Goal: Information Seeking & Learning: Learn about a topic

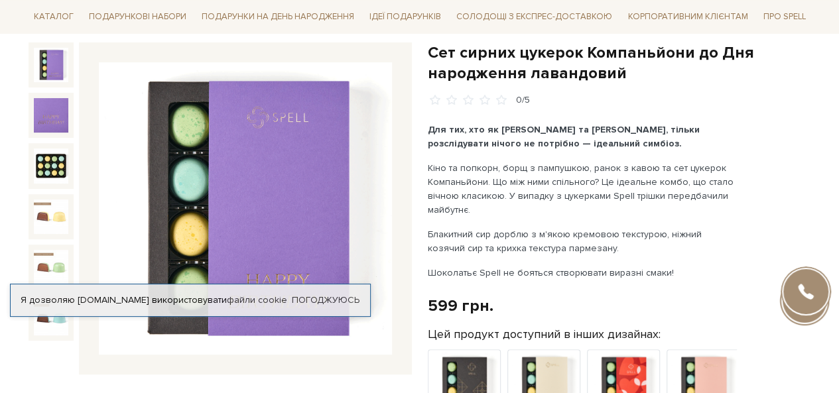
drag, startPoint x: 283, startPoint y: 177, endPoint x: 69, endPoint y: 162, distance: 214.7
click at [69, 162] on div at bounding box center [51, 165] width 45 height 45
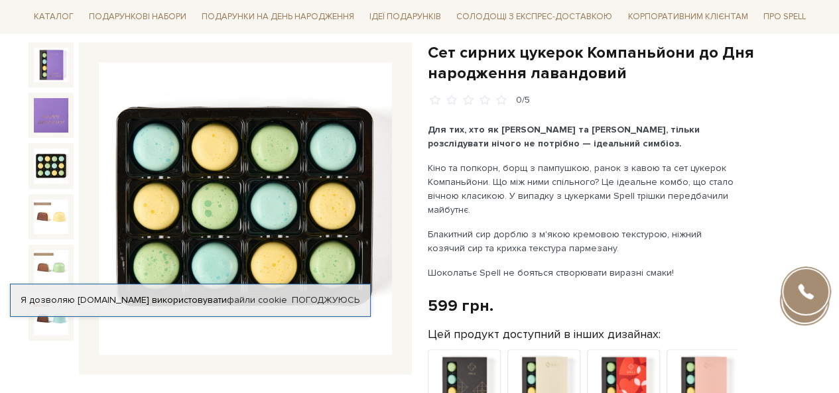
click at [50, 165] on img at bounding box center [51, 166] width 34 height 34
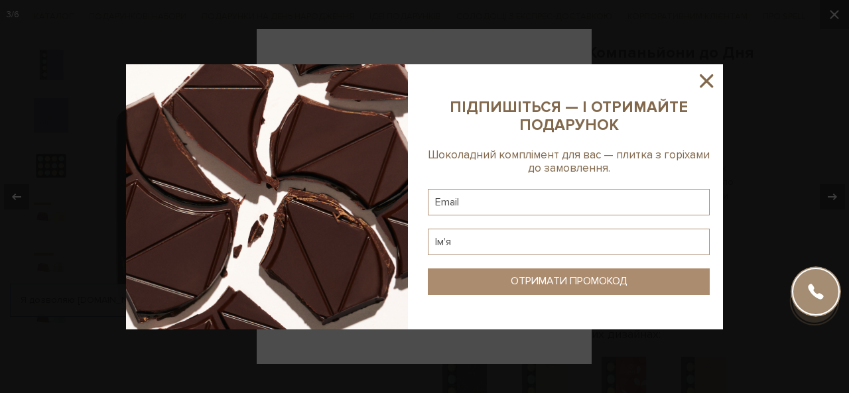
click at [700, 75] on icon at bounding box center [706, 81] width 23 height 23
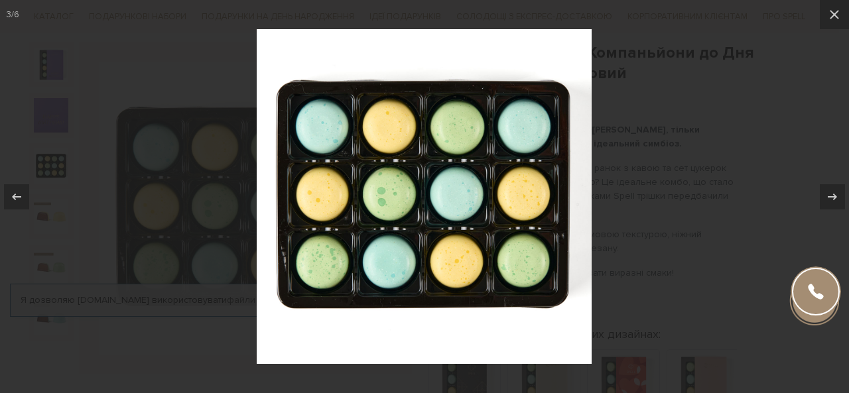
click at [607, 44] on div at bounding box center [424, 196] width 849 height 393
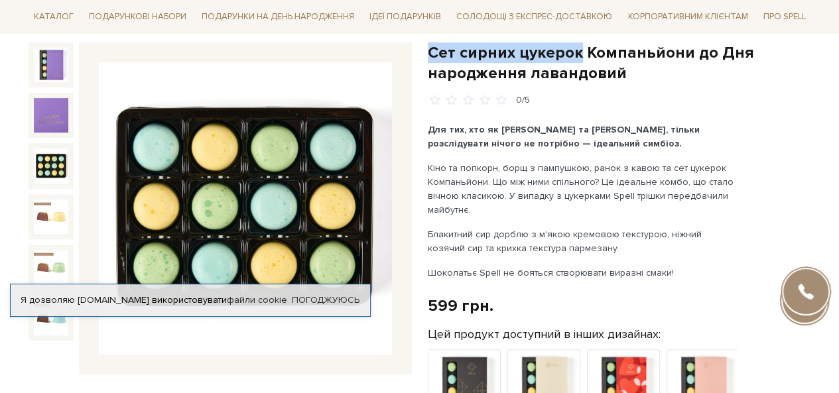
drag, startPoint x: 430, startPoint y: 50, endPoint x: 574, endPoint y: 58, distance: 144.2
click at [574, 58] on h1 "Сет сирних цукерок Компаньйони до Дня народження лавандовий" at bounding box center [619, 62] width 383 height 41
copy h1 "Сет сирних цукерок"
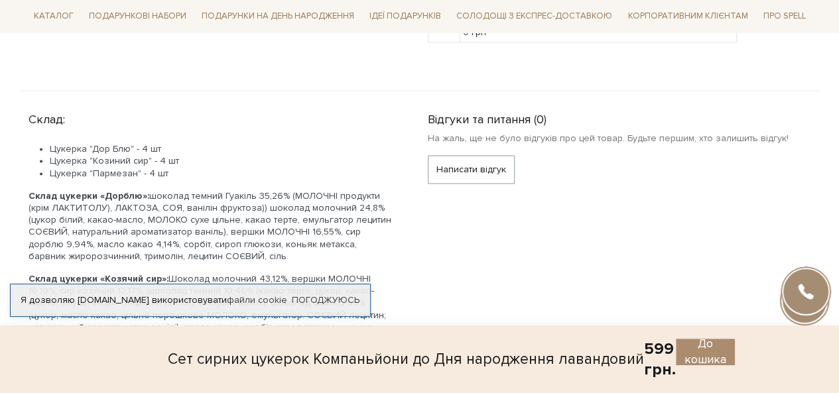
scroll to position [862, 0]
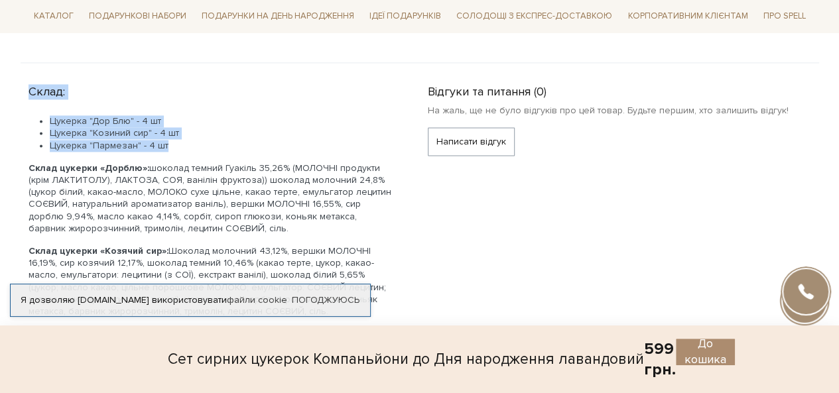
drag, startPoint x: 58, startPoint y: 78, endPoint x: 186, endPoint y: 137, distance: 140.7
copy div "Склад: Цукерка "Дор Блю" - 4 шт Цукерка "Козиний сир" - 4 шт Цукерка "Пармезан"…"
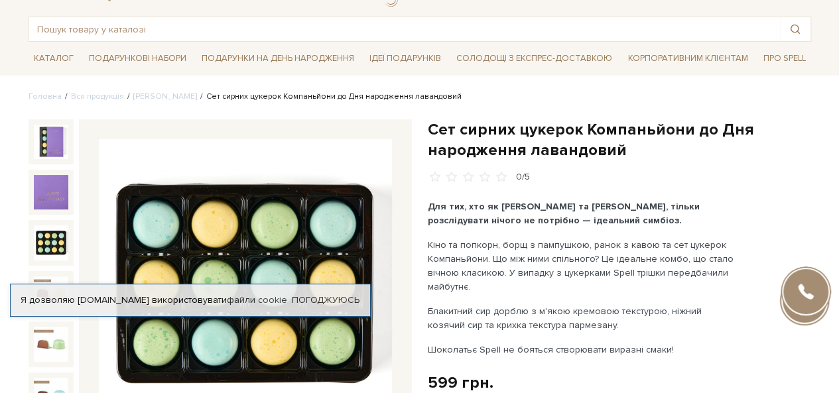
scroll to position [133, 0]
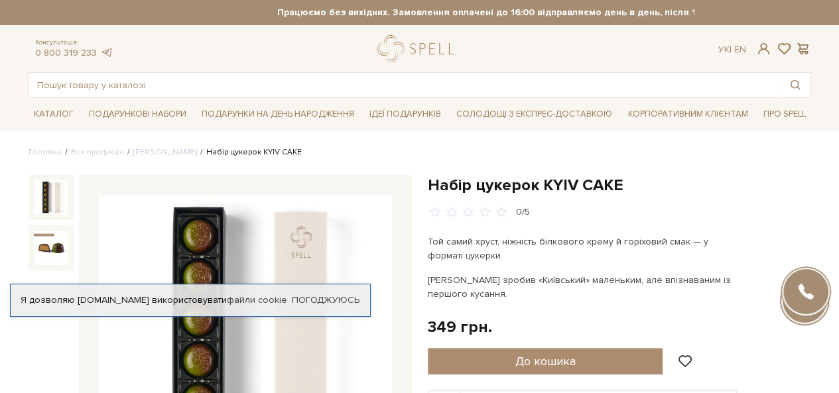
scroll to position [66, 0]
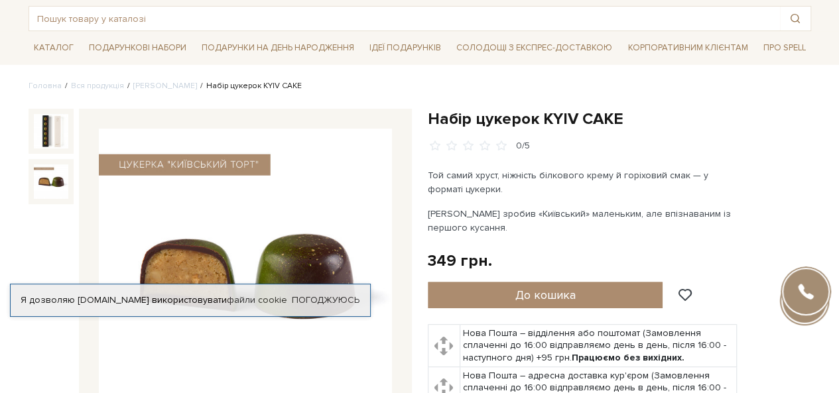
click at [52, 175] on img at bounding box center [51, 181] width 34 height 34
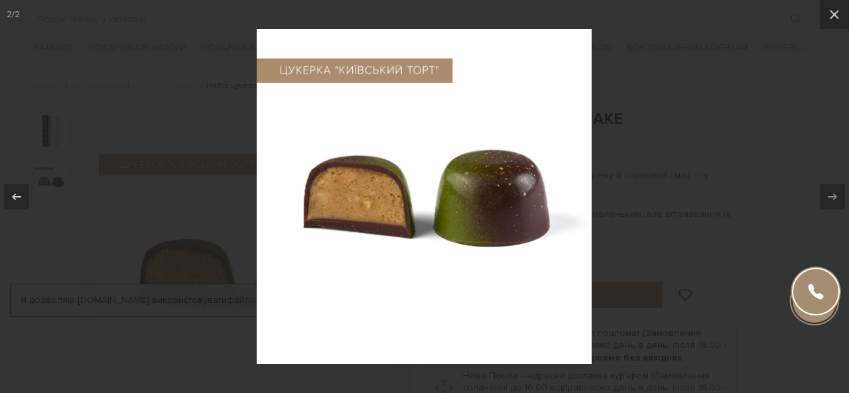
click at [741, 42] on div at bounding box center [424, 196] width 849 height 393
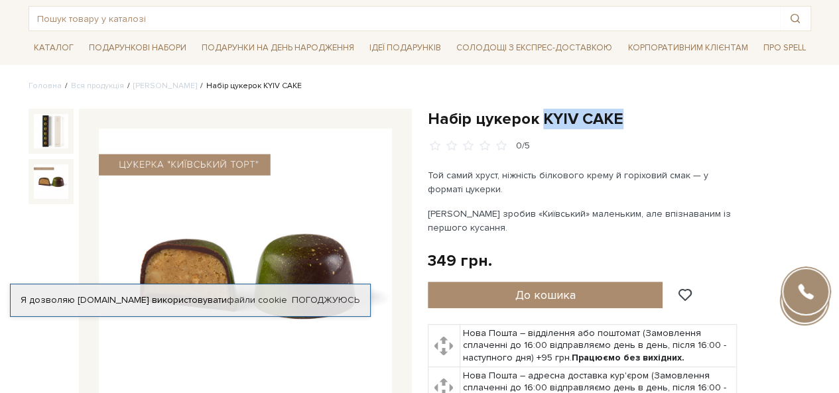
drag, startPoint x: 542, startPoint y: 112, endPoint x: 635, endPoint y: 115, distance: 92.9
click at [635, 115] on h1 "Набір цукерок KYIV CAKE" at bounding box center [619, 119] width 383 height 21
copy h1 "KYIV CAKE"
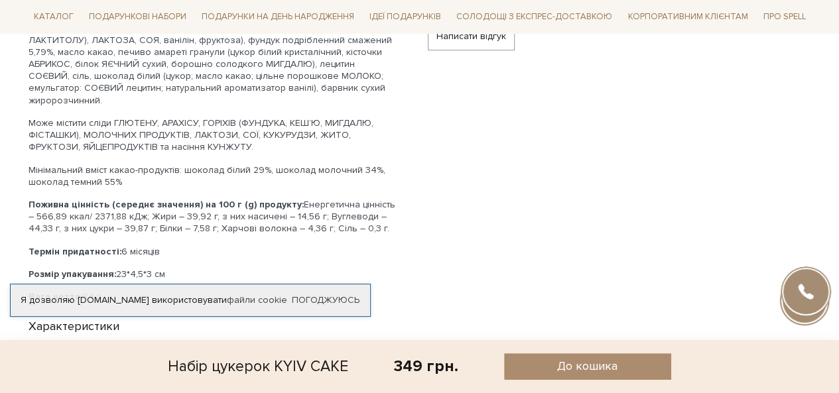
scroll to position [729, 0]
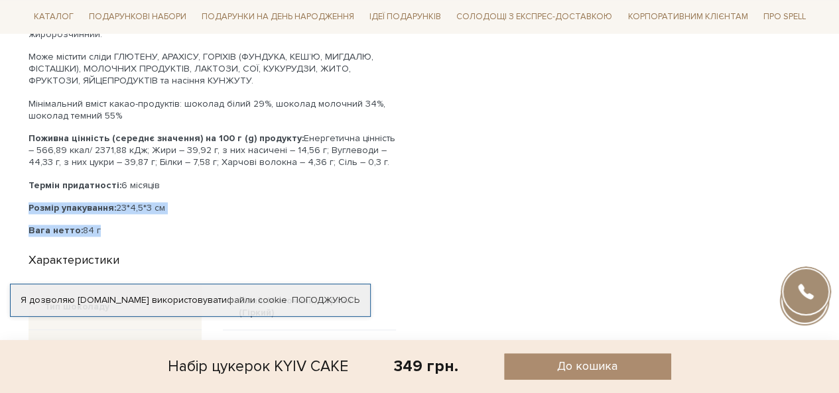
drag, startPoint x: 27, startPoint y: 188, endPoint x: 106, endPoint y: 206, distance: 81.6
click at [106, 206] on div "Склад: Праліне ФУНДУКОВЕ 47,7% (ФУНДУК український смажений 50%, цукор карамелі…" at bounding box center [220, 272] width 399 height 730
copy div "Розмір упакування: 23*4,5*3 см Вага нетто: 84 г"
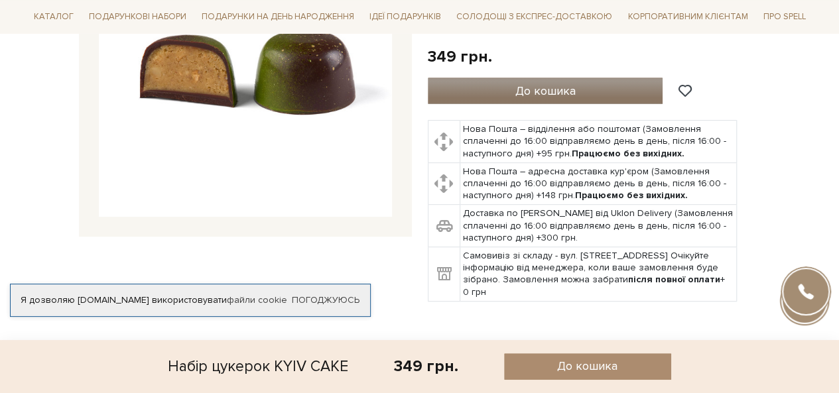
scroll to position [133, 0]
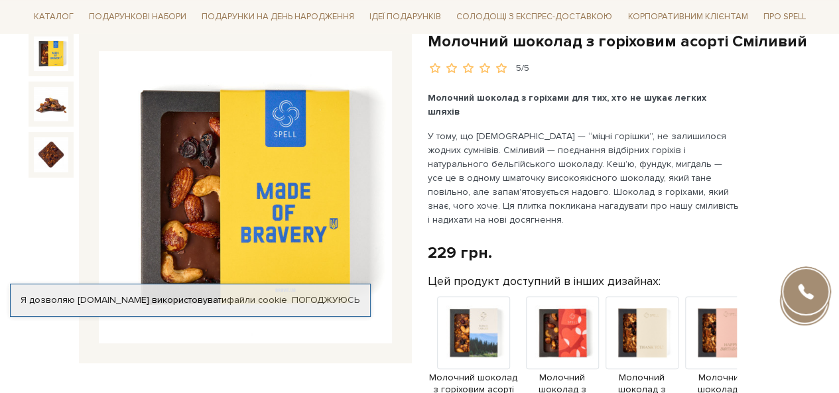
scroll to position [133, 0]
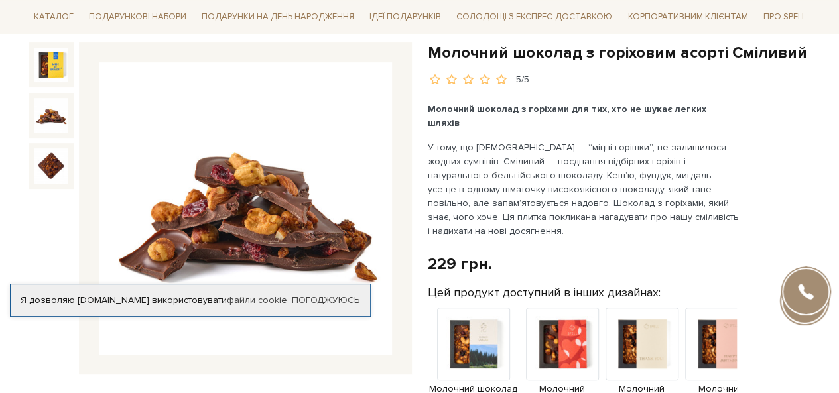
click at [59, 121] on img at bounding box center [51, 115] width 34 height 34
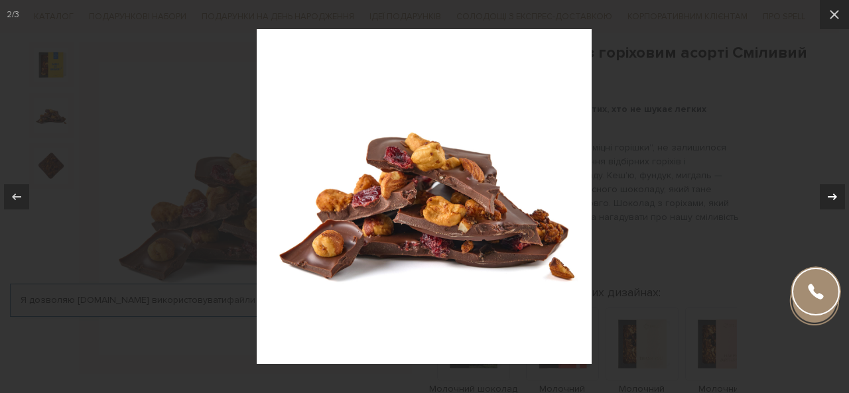
click at [820, 192] on div at bounding box center [832, 196] width 25 height 25
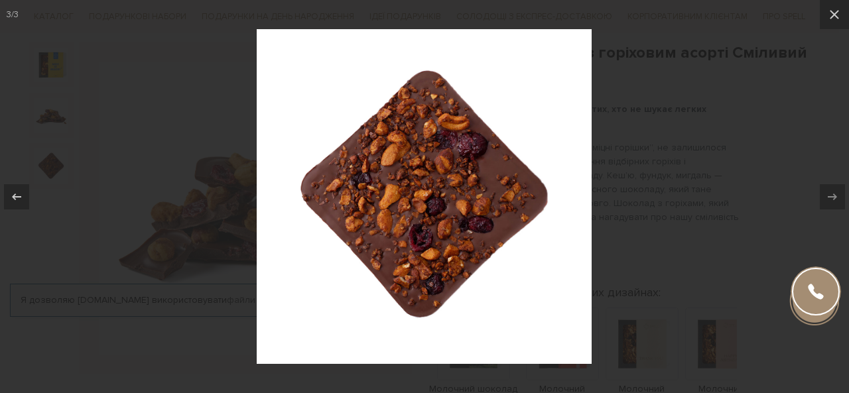
drag, startPoint x: 848, startPoint y: 0, endPoint x: 182, endPoint y: 128, distance: 678.0
click at [182, 128] on div at bounding box center [424, 196] width 849 height 393
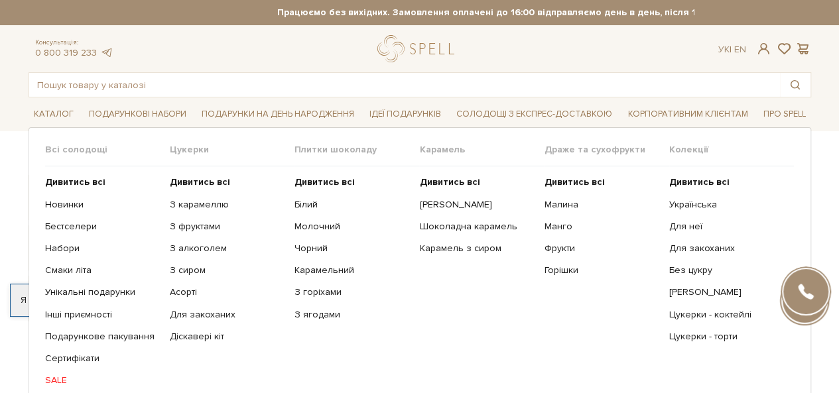
click at [338, 148] on span "Плитки шоколаду" at bounding box center [356, 150] width 125 height 12
click at [313, 178] on b "Дивитись всі" at bounding box center [324, 181] width 60 height 11
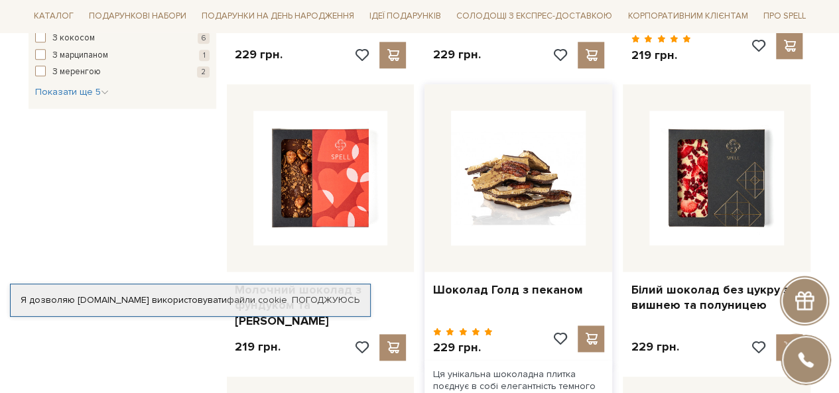
scroll to position [530, 0]
